Goal: Transaction & Acquisition: Purchase product/service

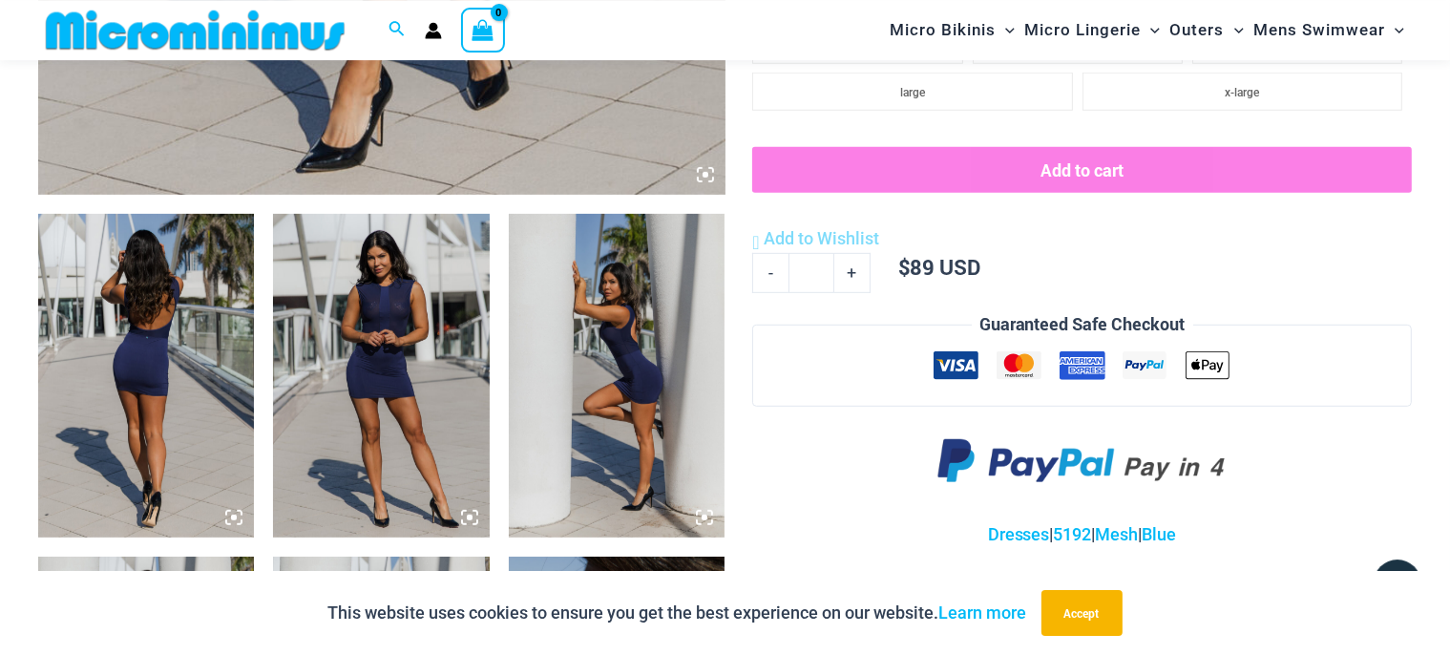
scroll to position [788, 0]
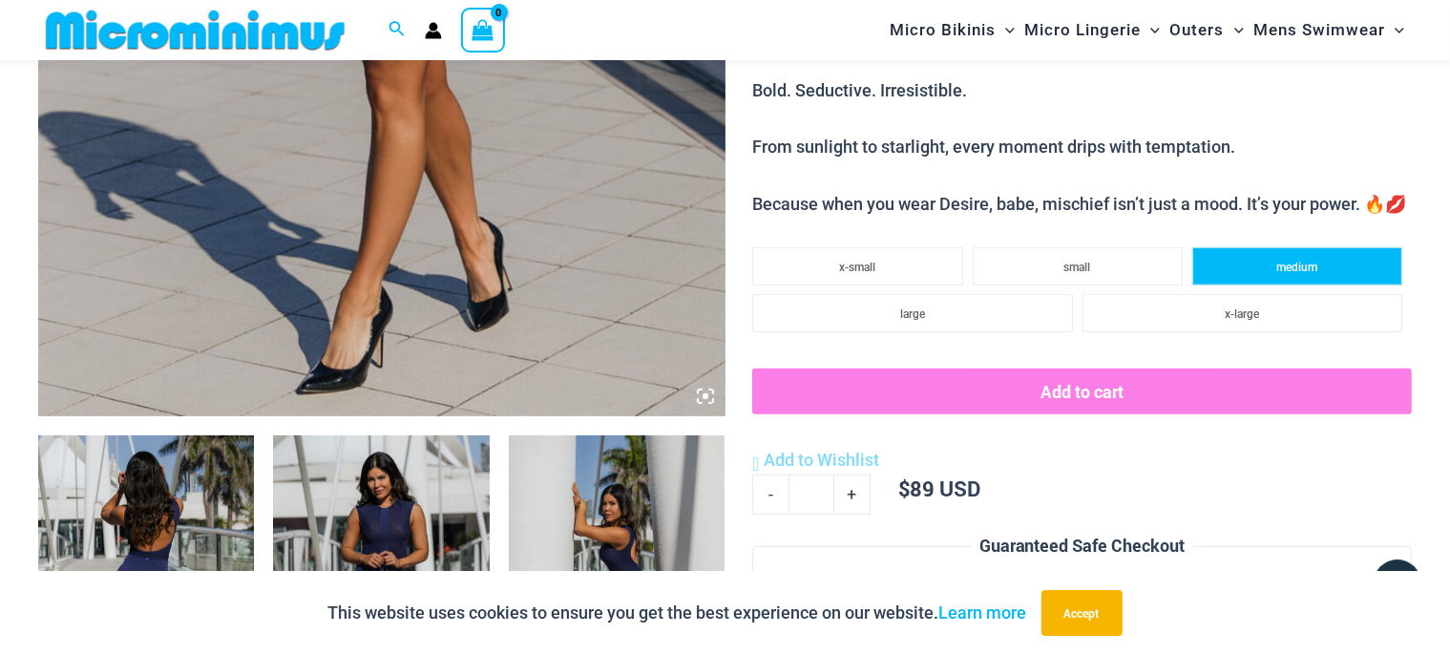
click at [1314, 265] on span "medium" at bounding box center [1296, 267] width 41 height 13
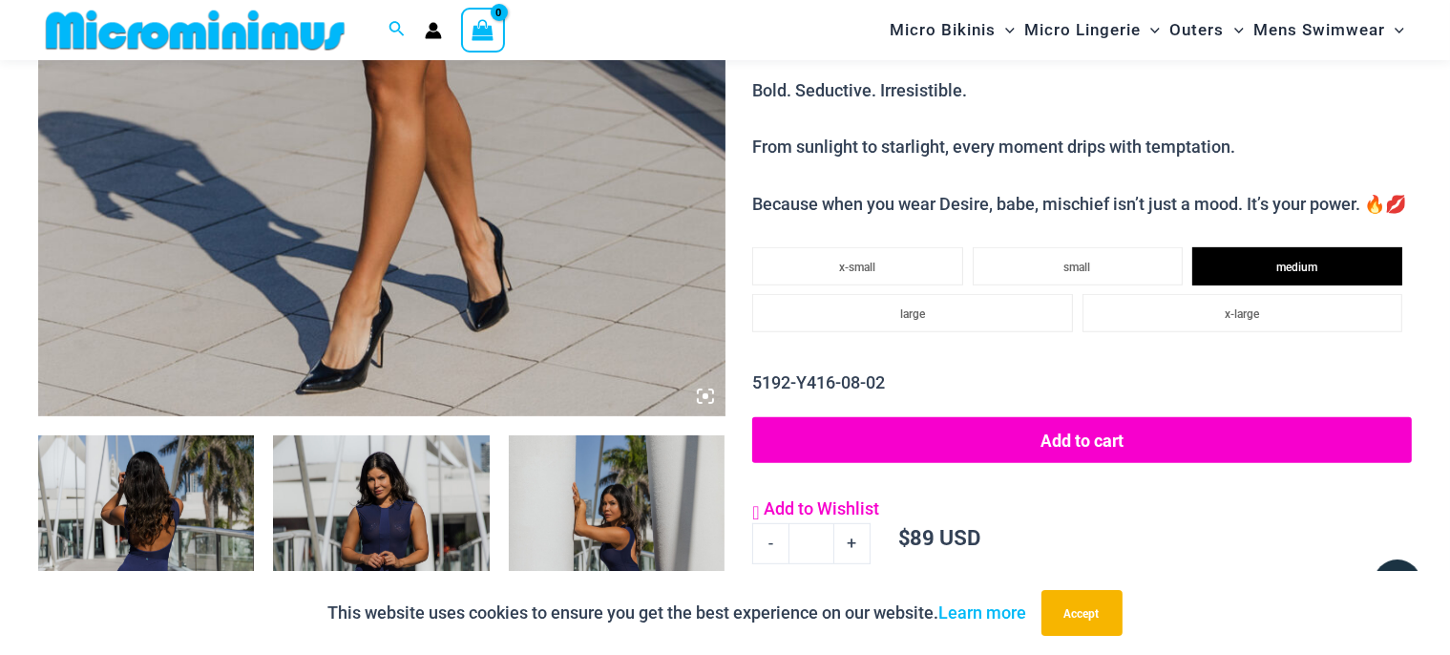
click at [813, 510] on span "Add to Wishlist" at bounding box center [821, 508] width 115 height 20
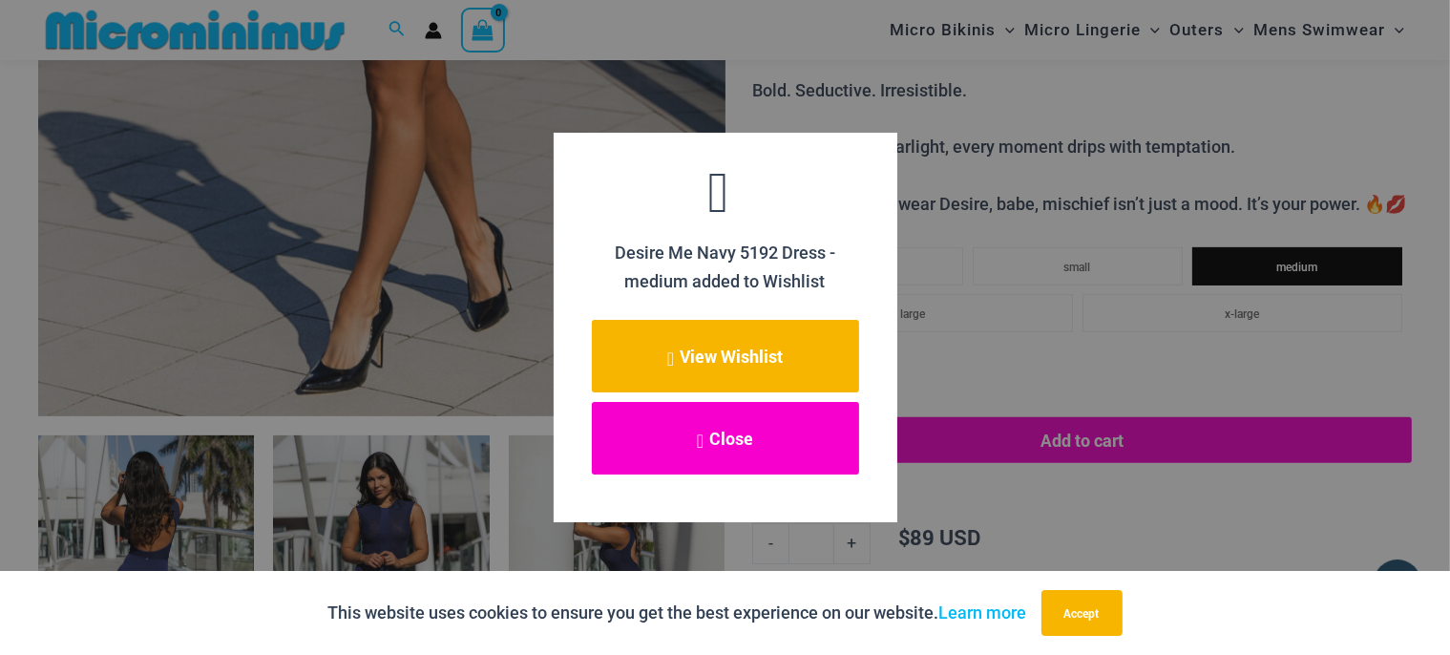
click at [729, 450] on button "Close" at bounding box center [725, 438] width 267 height 73
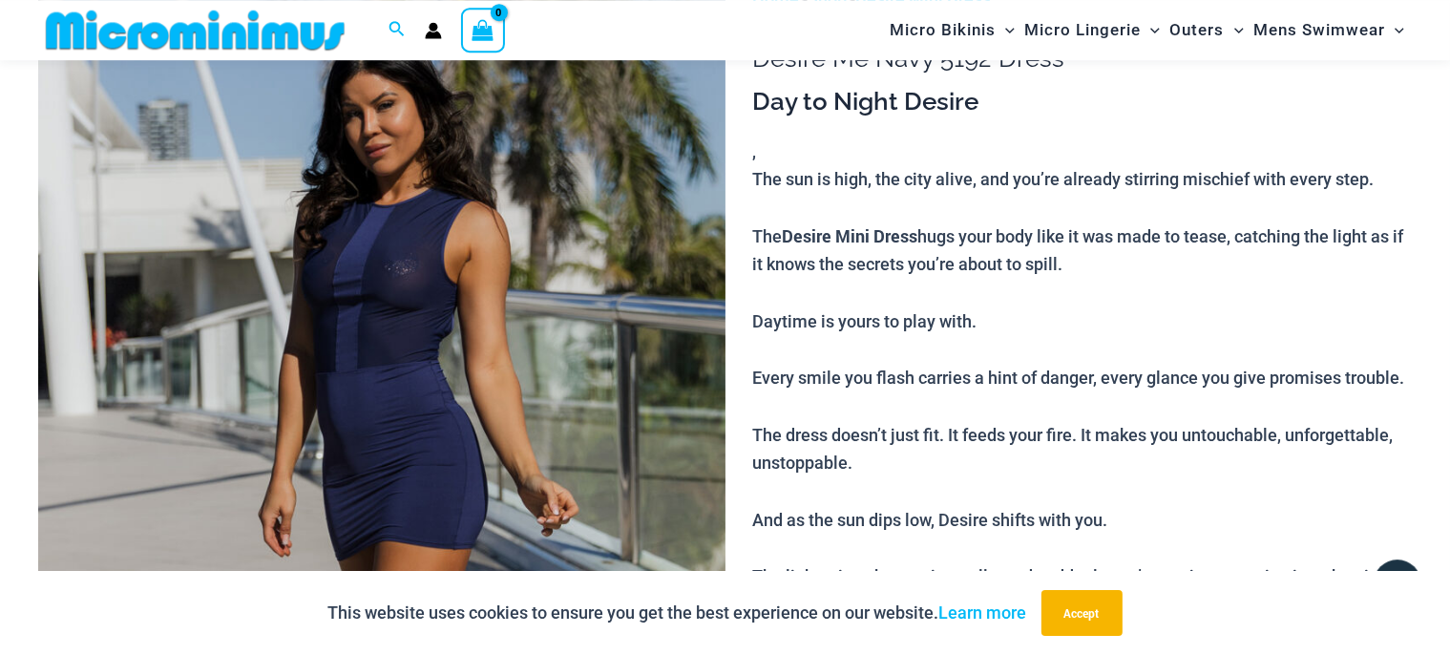
scroll to position [0, 0]
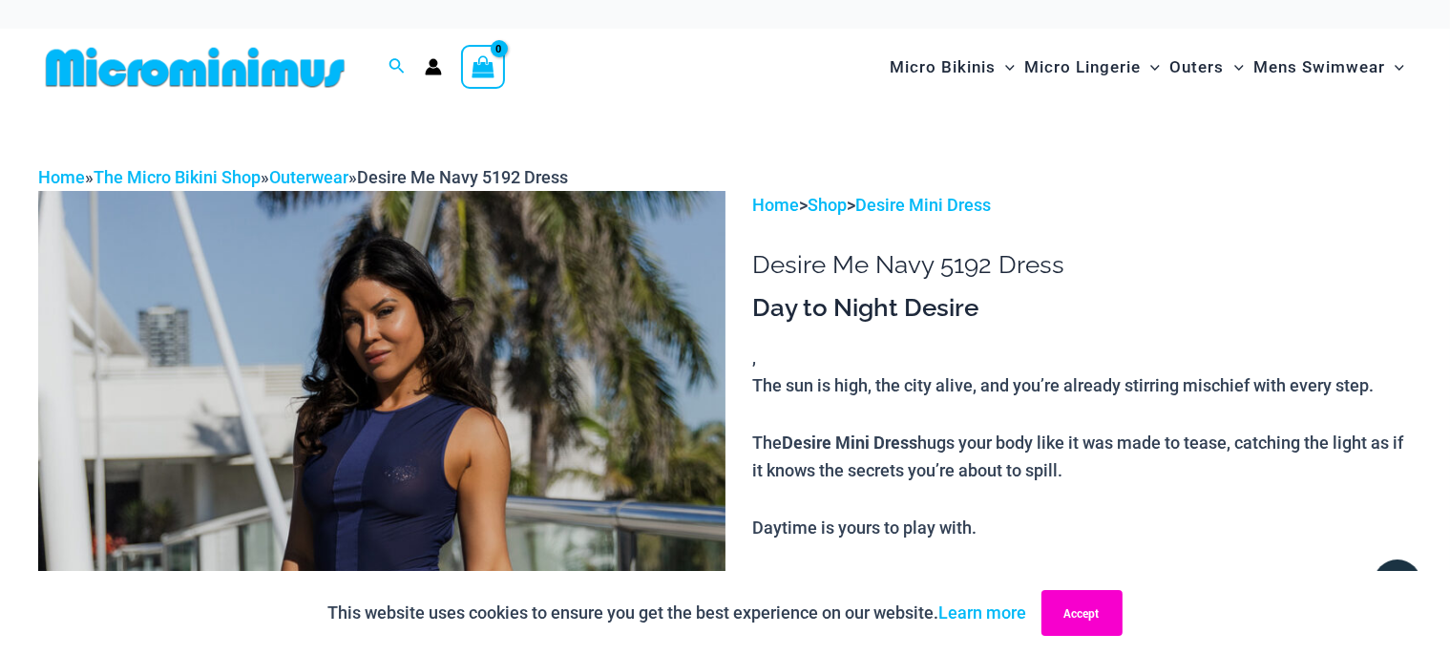
click at [1086, 622] on button "Accept" at bounding box center [1081, 613] width 81 height 46
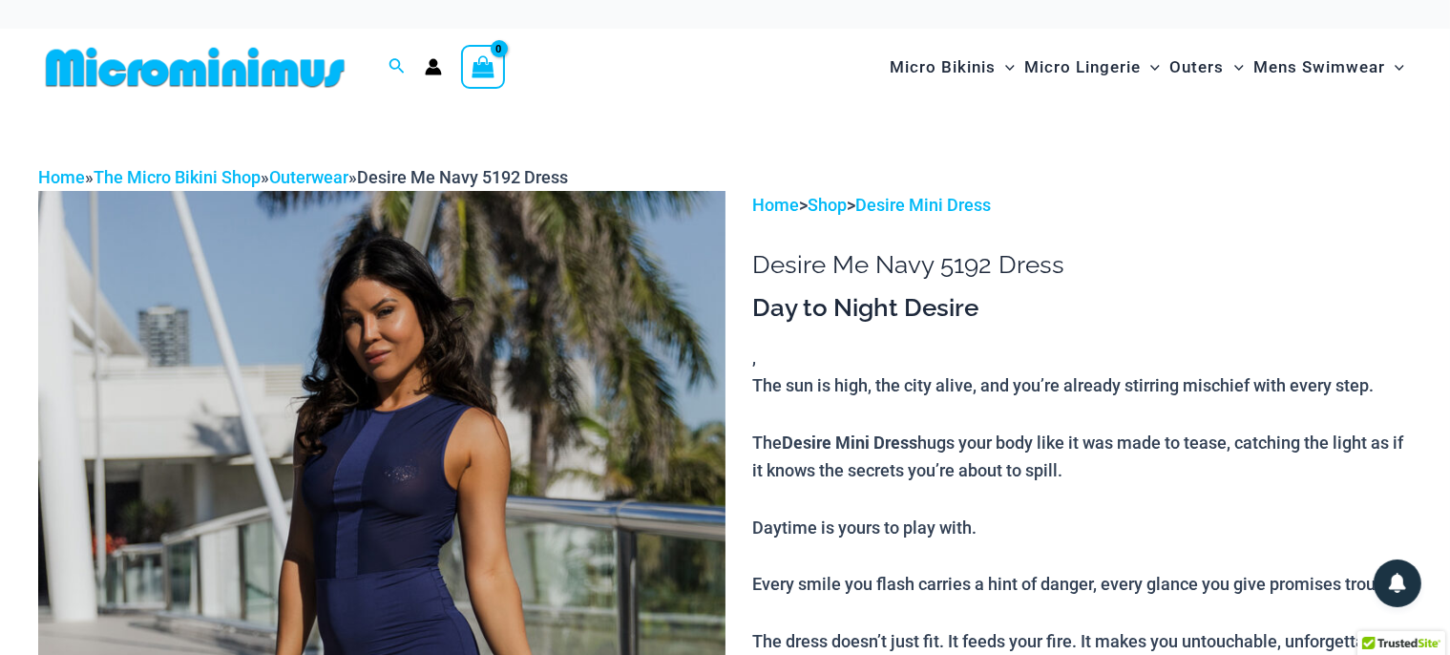
click at [302, 68] on img at bounding box center [195, 67] width 314 height 43
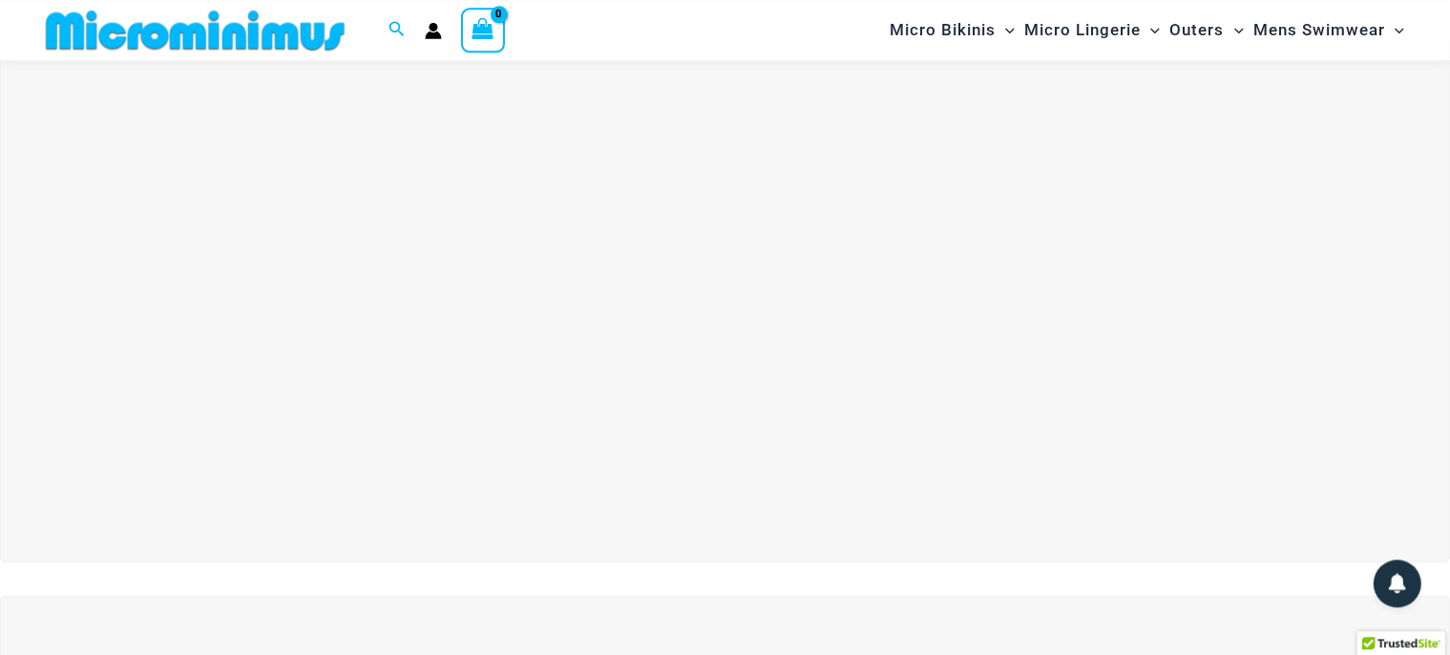
scroll to position [83, 0]
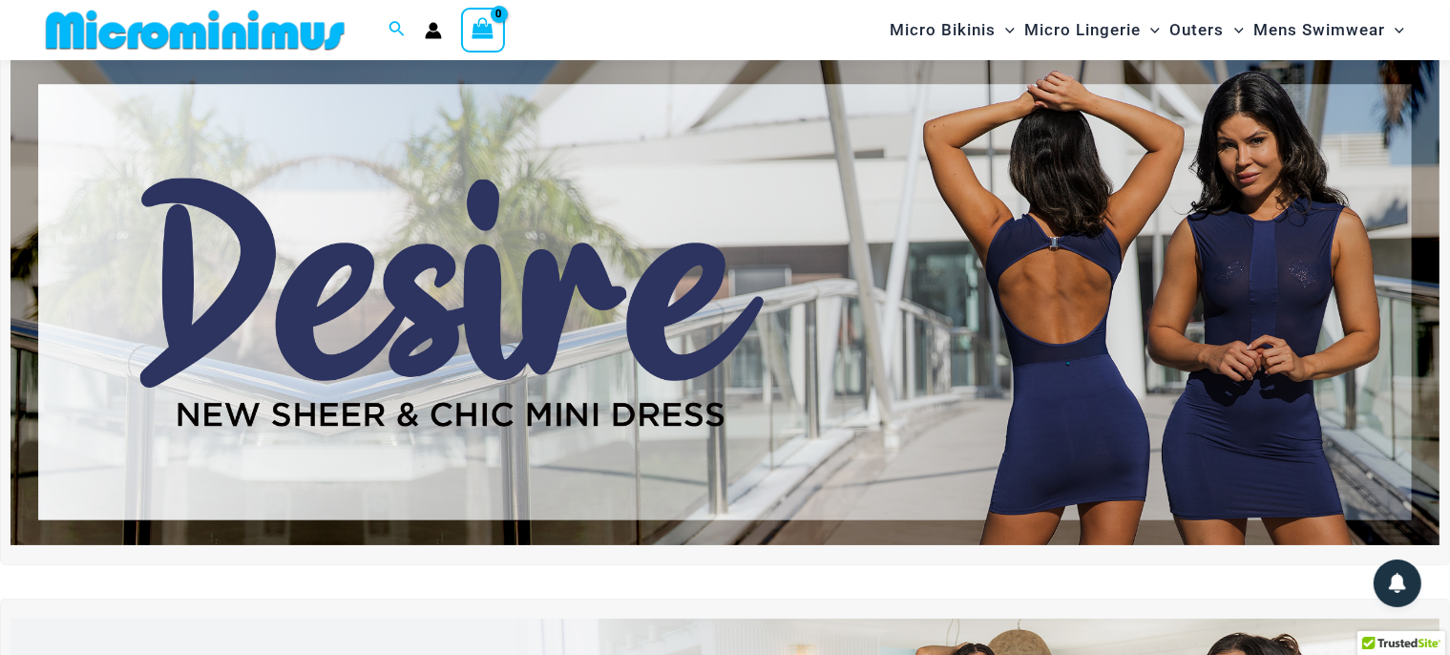
click at [524, 411] on img at bounding box center [724, 302] width 1429 height 486
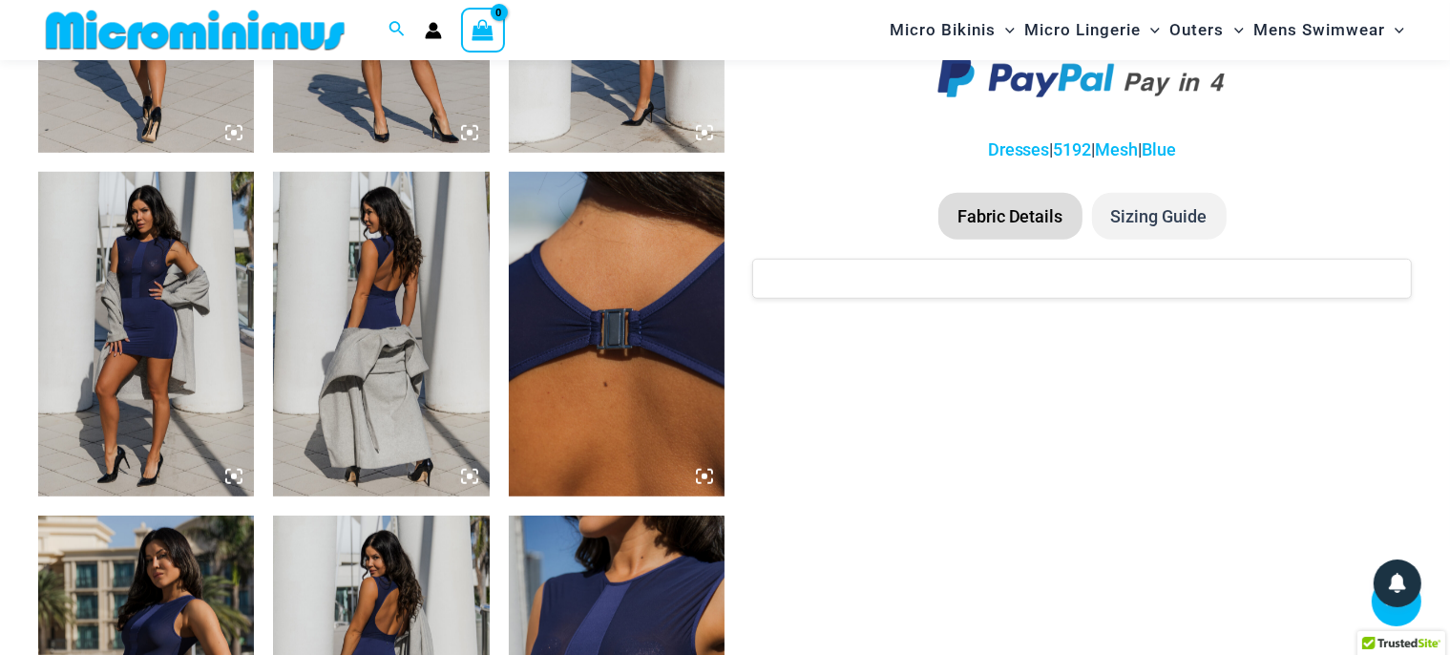
scroll to position [1393, 0]
click at [1025, 214] on li "Fabric Details" at bounding box center [1010, 218] width 144 height 48
click at [1163, 220] on li "Sizing Guide" at bounding box center [1159, 218] width 135 height 48
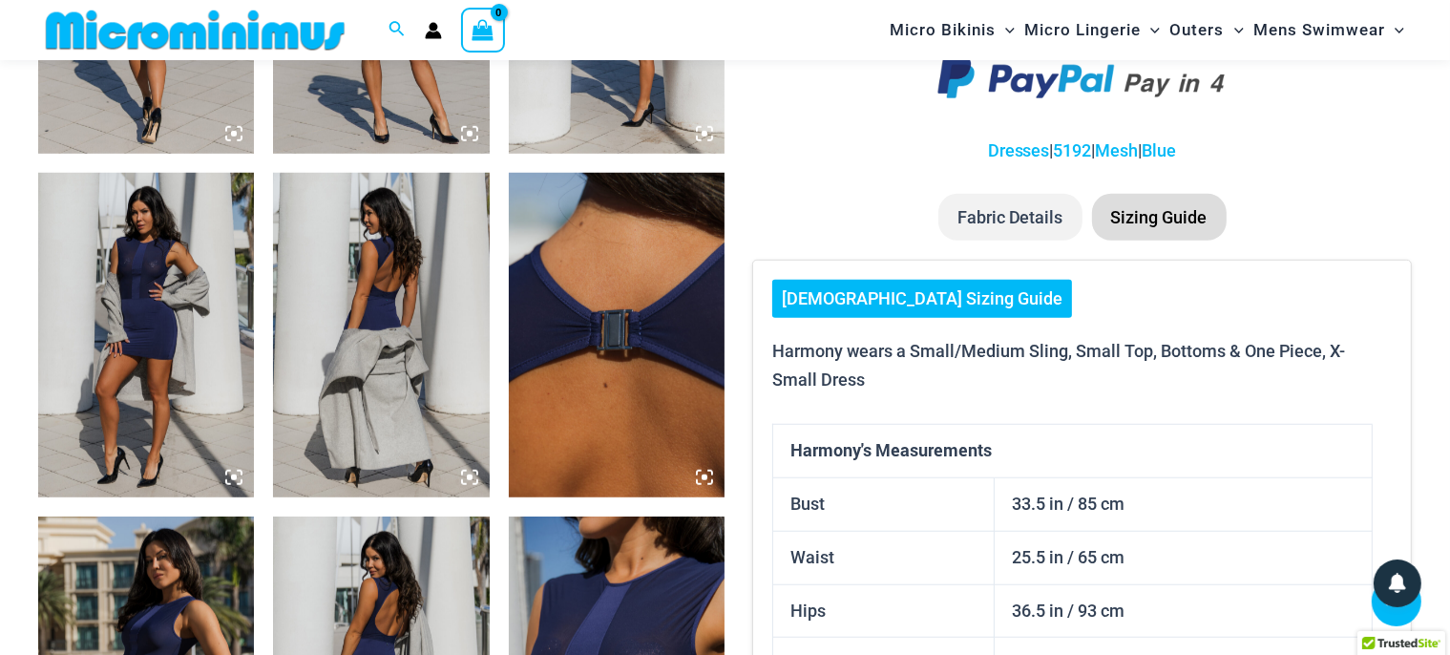
click at [1018, 218] on li "Fabric Details" at bounding box center [1010, 218] width 144 height 48
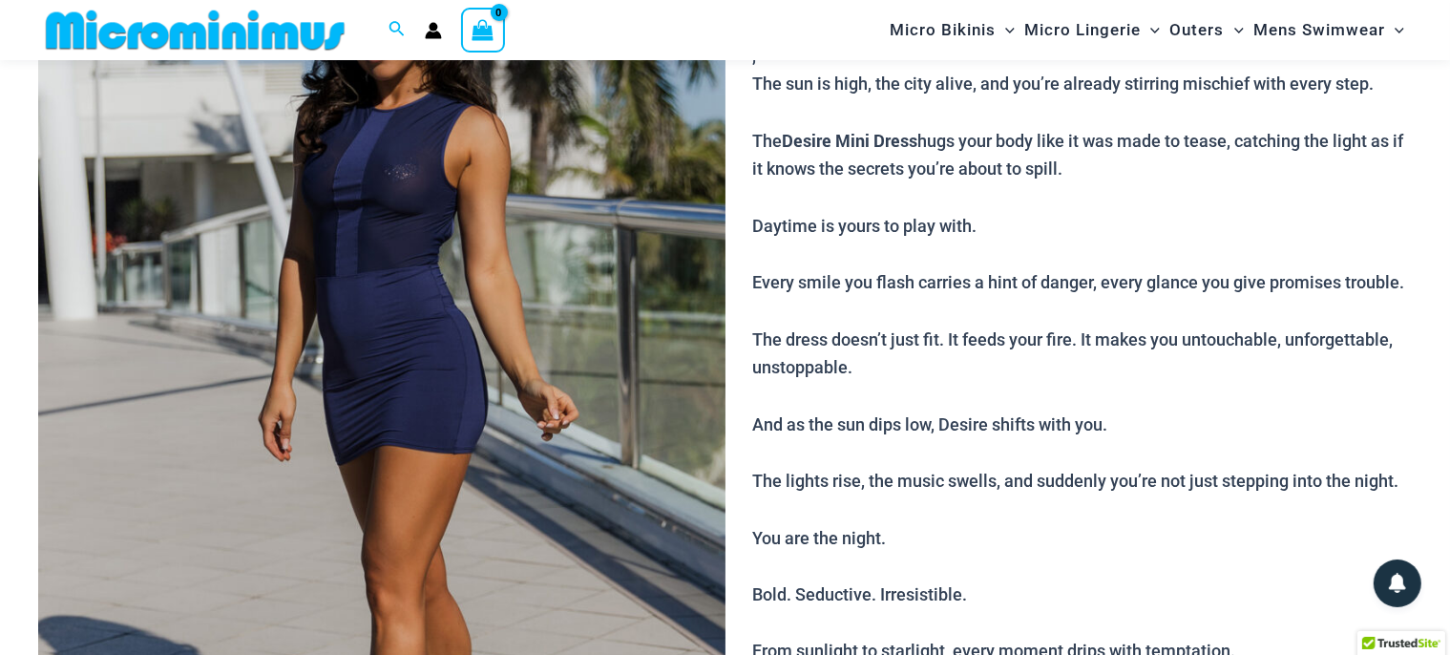
scroll to position [0, 0]
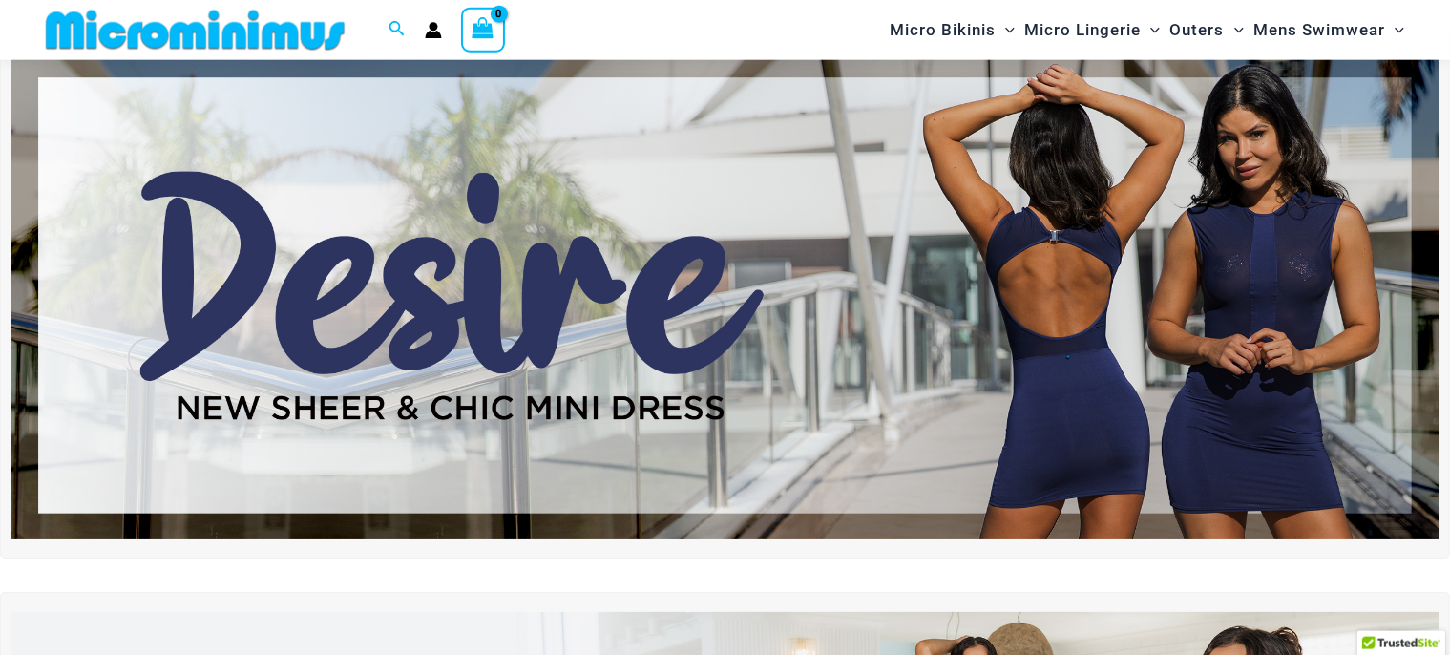
scroll to position [83, 0]
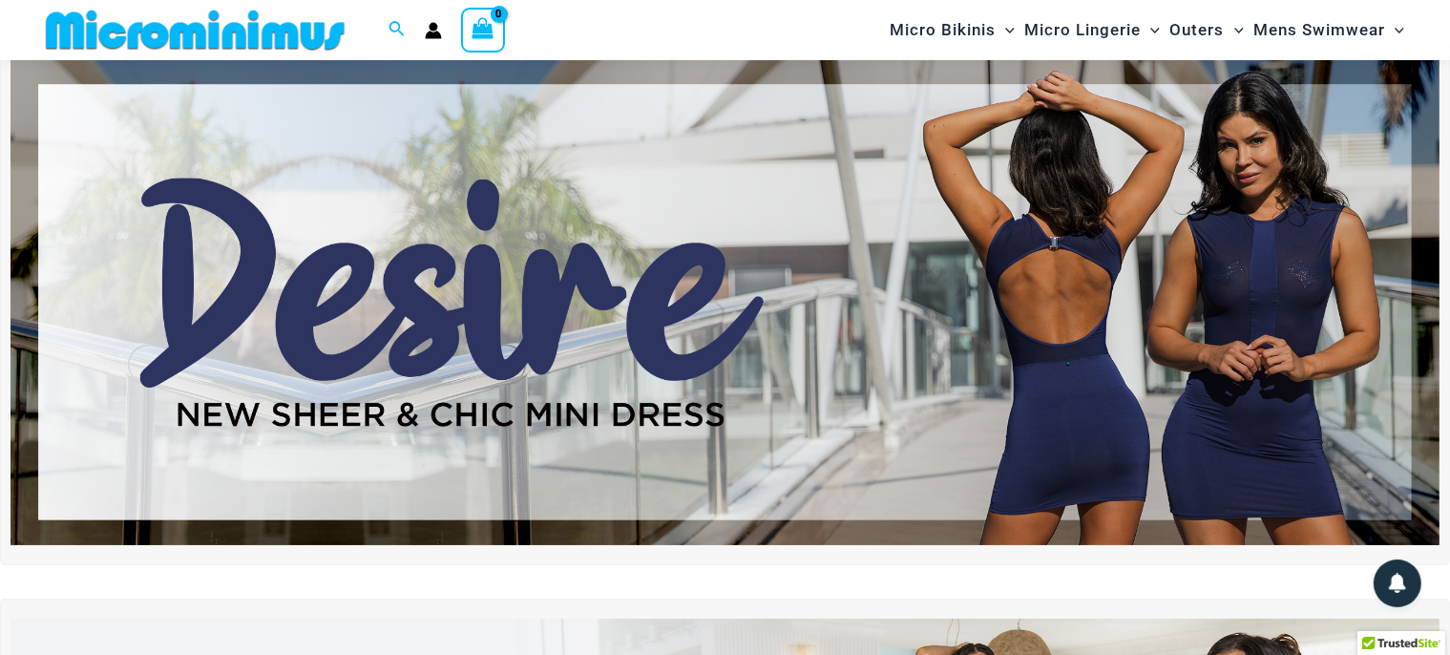
click at [960, 272] on img at bounding box center [724, 302] width 1429 height 486
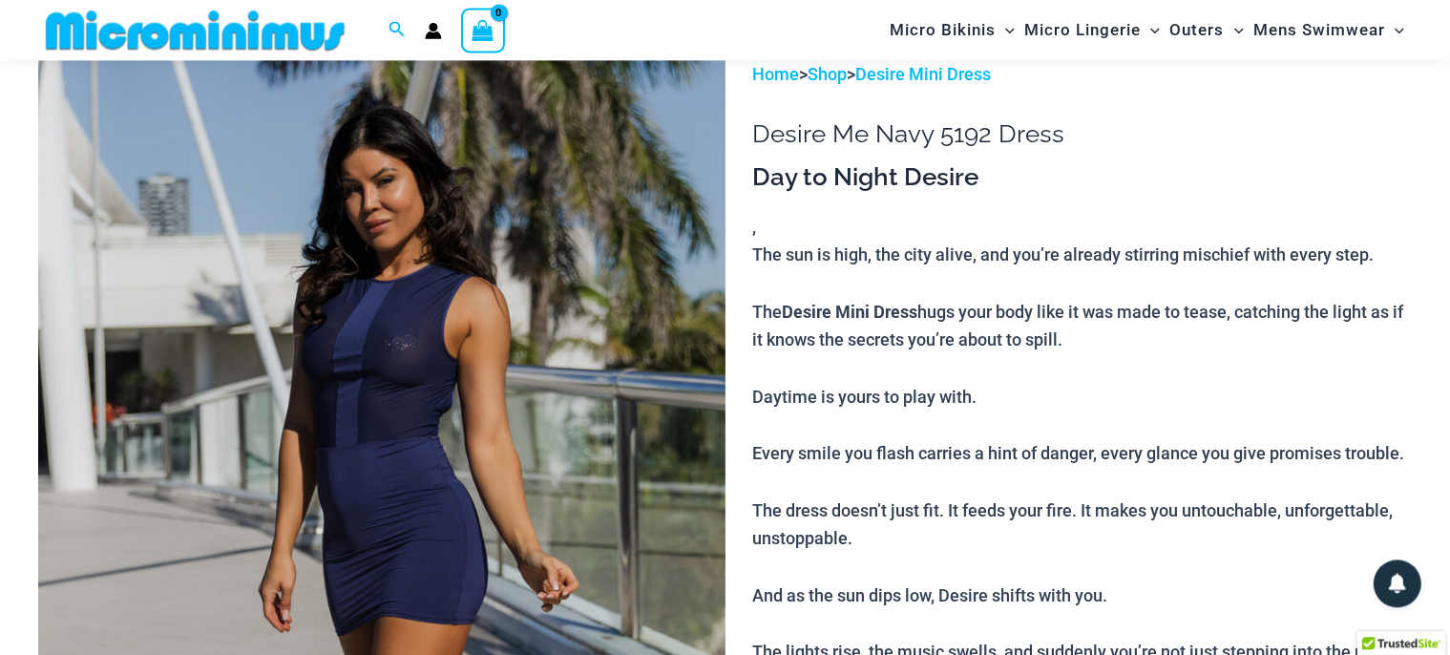
scroll to position [40, 0]
